Goal: Task Accomplishment & Management: Use online tool/utility

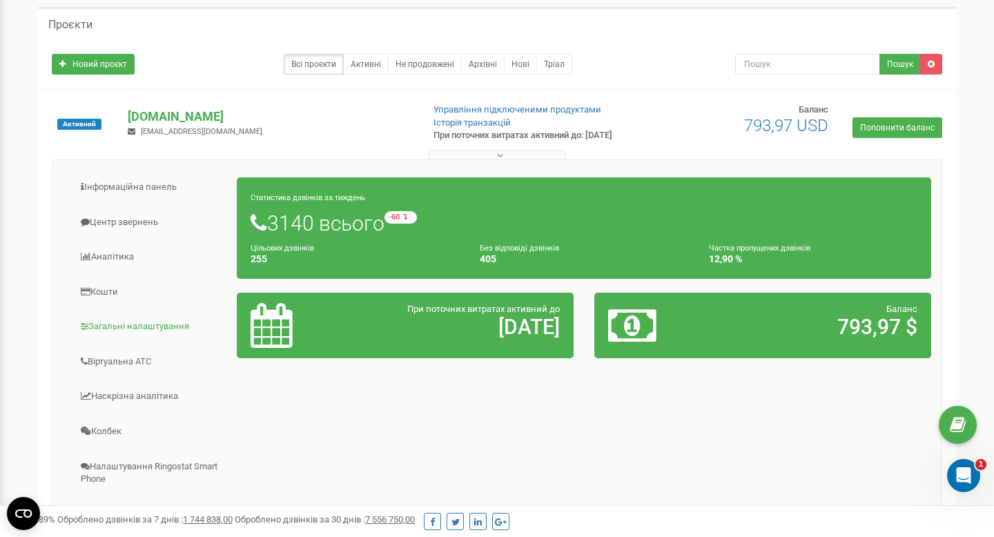
scroll to position [116, 0]
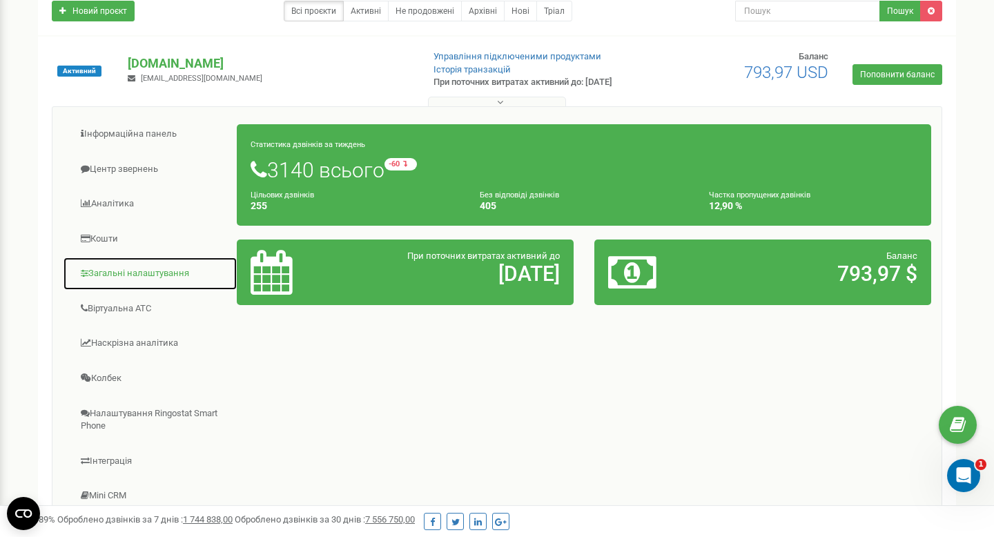
click at [139, 269] on link "Загальні налаштування" at bounding box center [150, 274] width 175 height 34
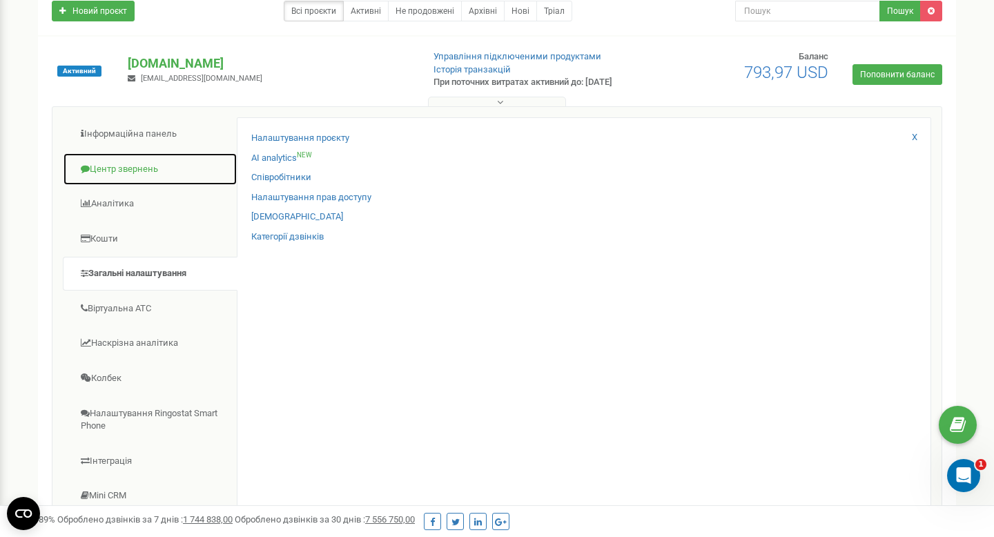
click at [151, 173] on link "Центр звернень" at bounding box center [150, 170] width 175 height 34
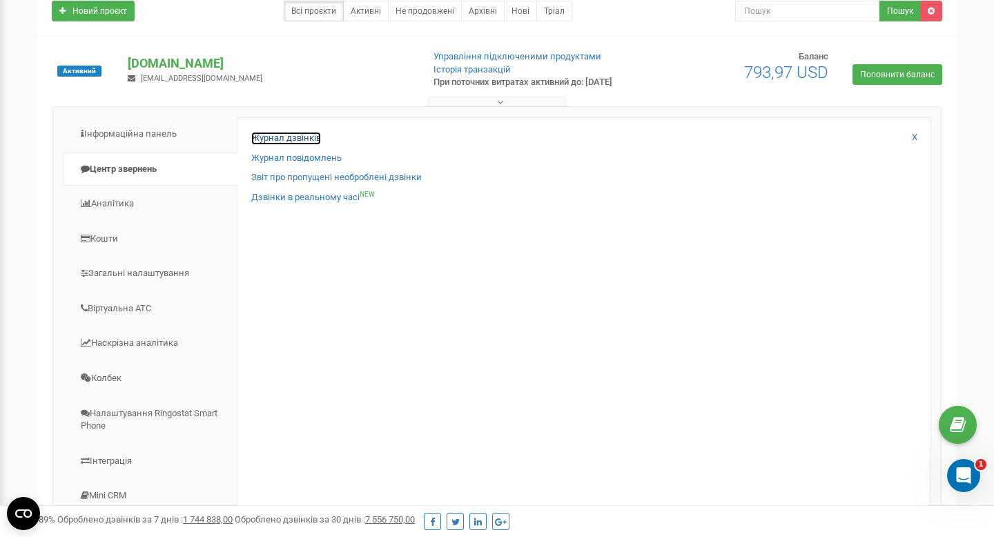
click at [303, 133] on link "Журнал дзвінків" at bounding box center [286, 138] width 70 height 13
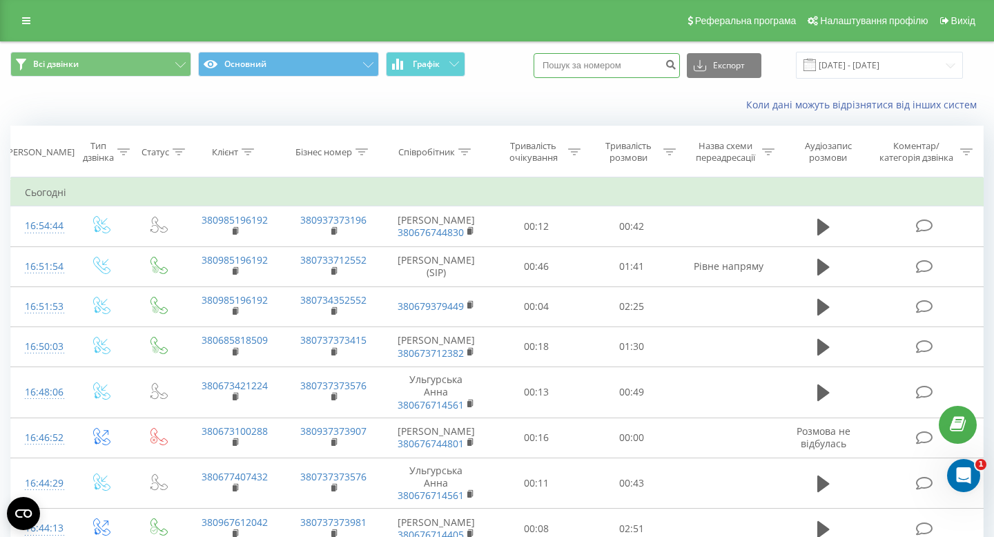
click at [606, 66] on input at bounding box center [607, 65] width 146 height 25
paste input "380985196192"
type input "380985196192"
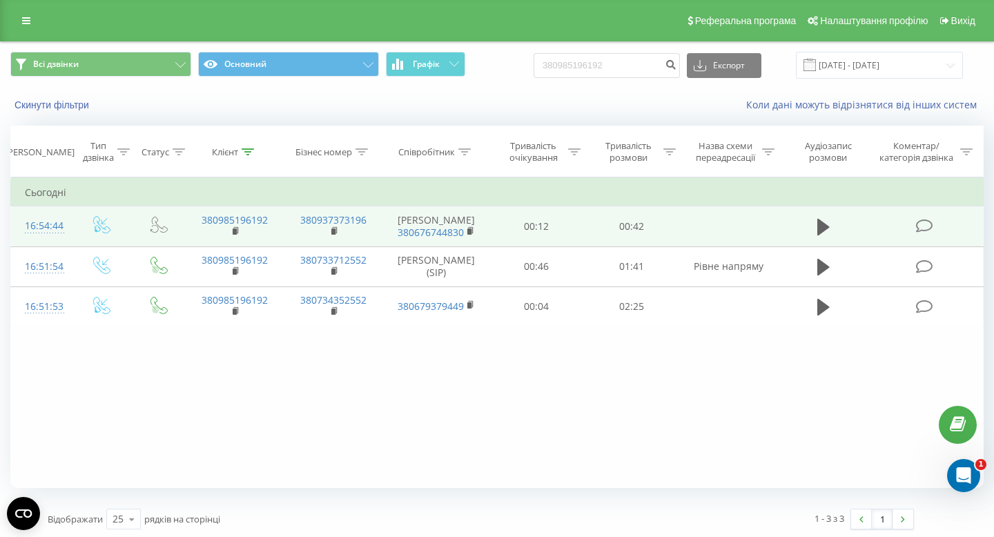
scroll to position [3, 0]
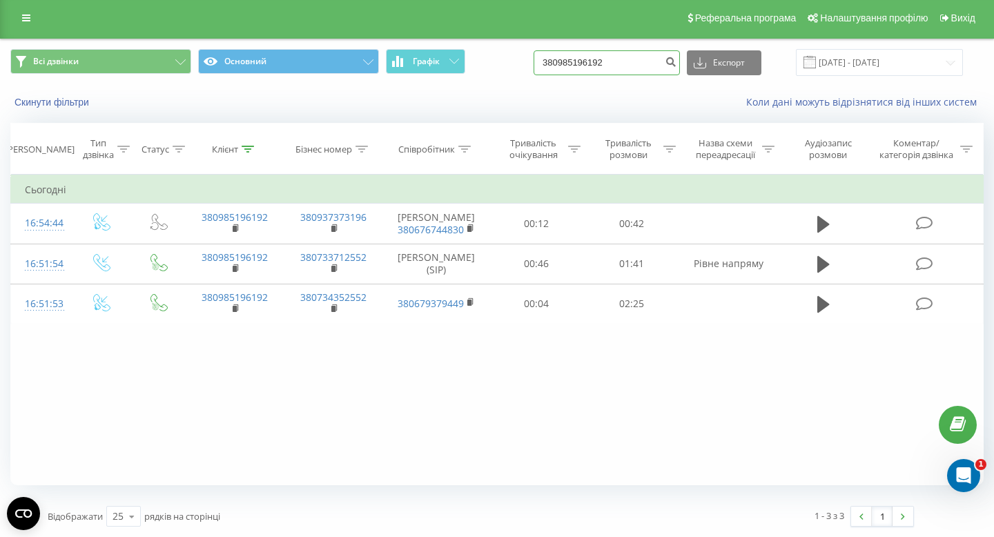
click at [623, 59] on input "380985196192" at bounding box center [607, 62] width 146 height 25
click at [639, 89] on div "Скинути фільтри Коли дані можуть відрізнятися вiд інших систем" at bounding box center [497, 102] width 993 height 33
click at [677, 61] on icon "submit" at bounding box center [671, 60] width 12 height 8
click at [30, 17] on icon at bounding box center [26, 18] width 8 height 10
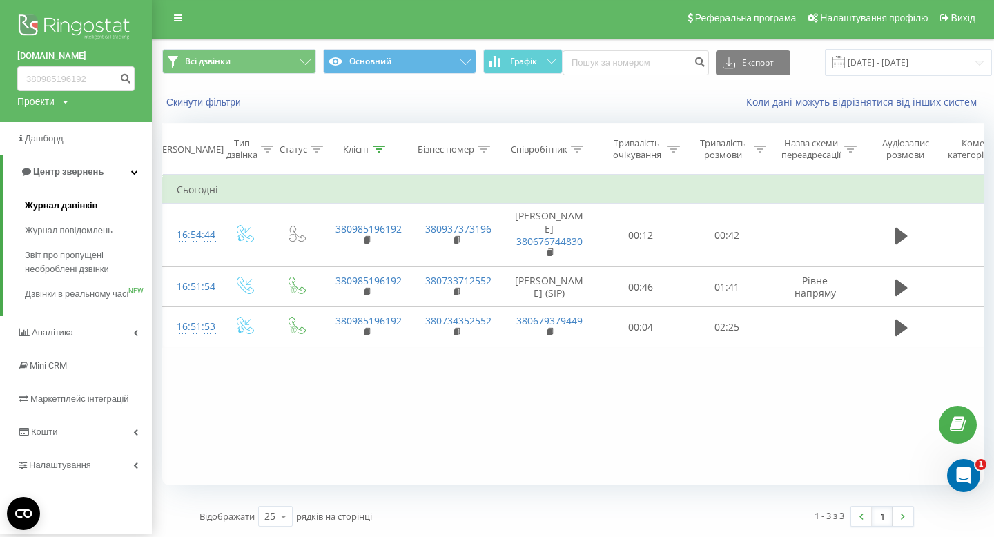
click at [76, 207] on span "Журнал дзвінків" at bounding box center [61, 206] width 73 height 14
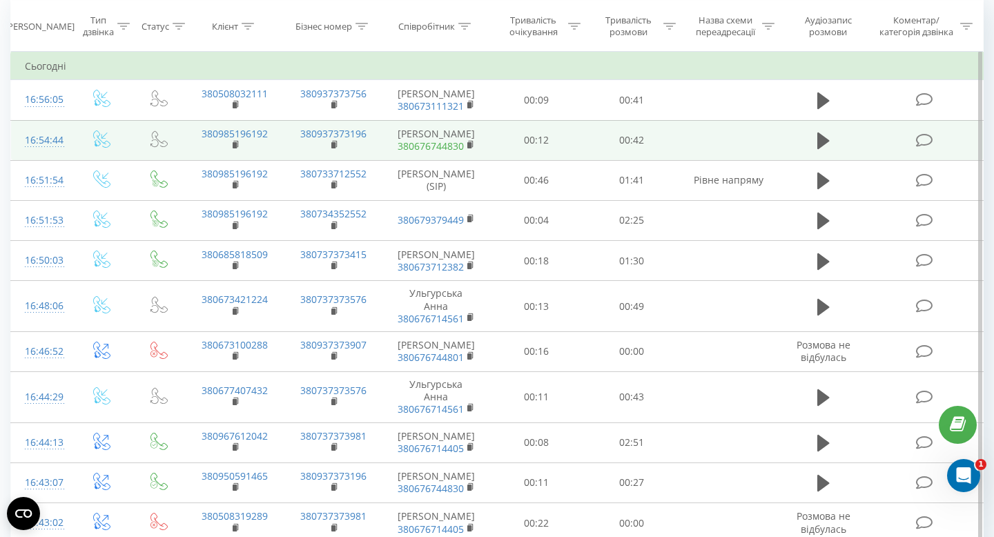
scroll to position [108, 0]
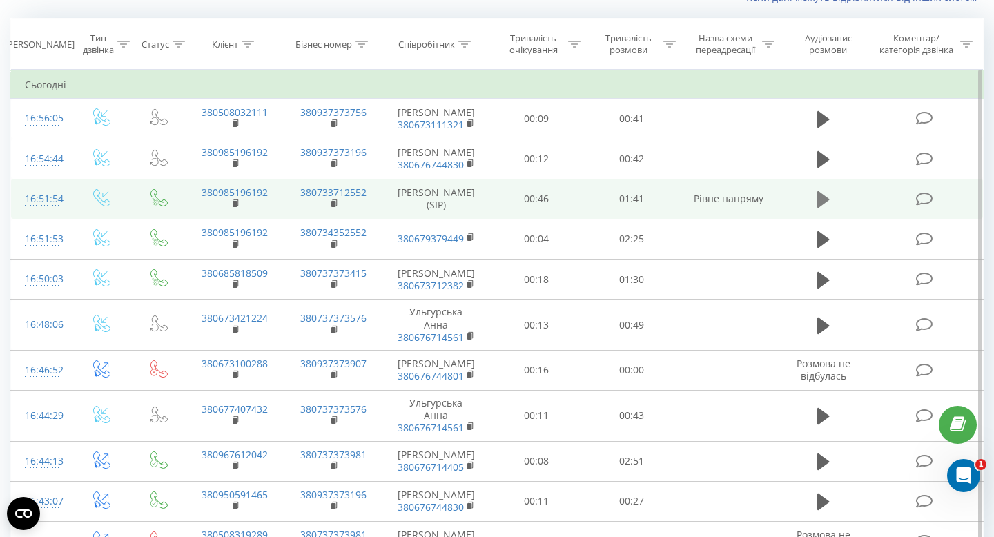
click at [829, 198] on icon at bounding box center [823, 199] width 12 height 19
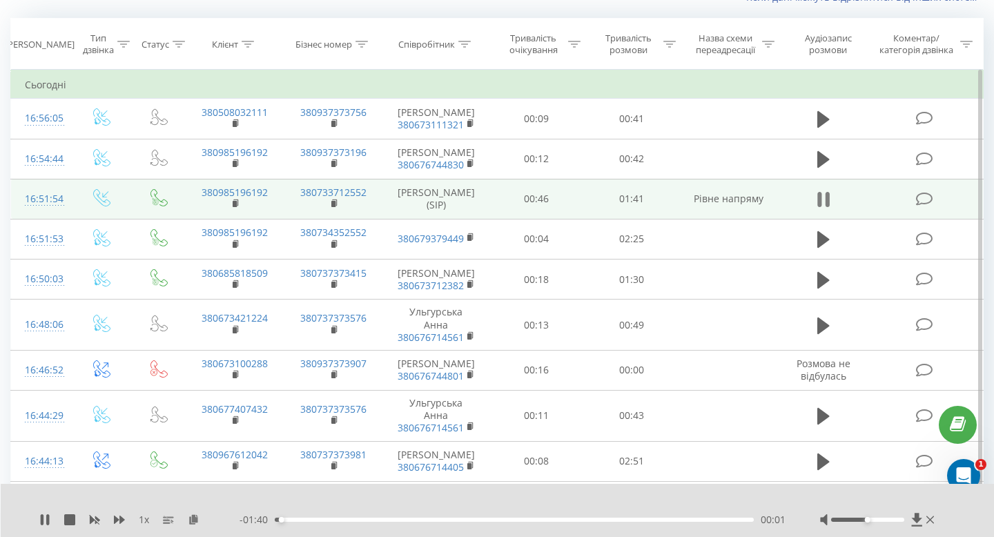
click at [821, 200] on icon at bounding box center [819, 199] width 4 height 15
